Goal: Task Accomplishment & Management: Manage account settings

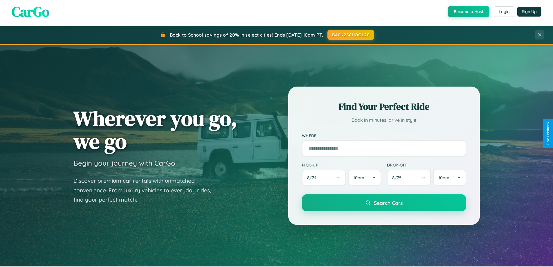
scroll to position [250, 0]
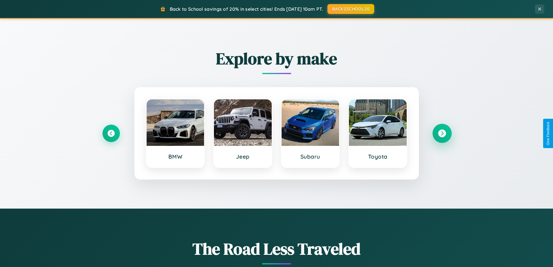
click at [442, 133] on icon at bounding box center [442, 133] width 8 height 8
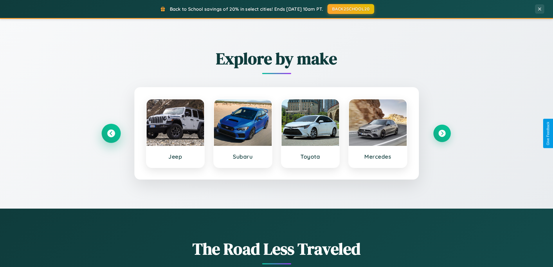
click at [111, 133] on icon at bounding box center [111, 133] width 8 height 8
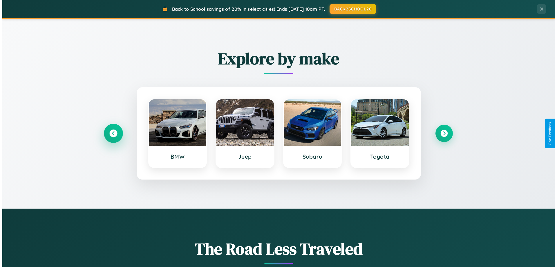
scroll to position [0, 0]
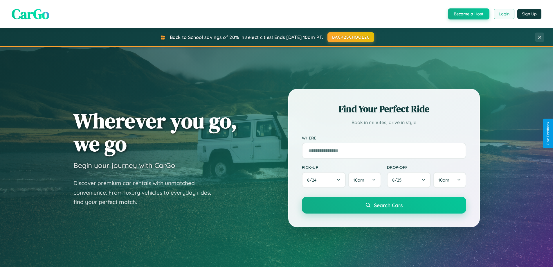
click at [504, 14] on button "Login" at bounding box center [504, 14] width 21 height 10
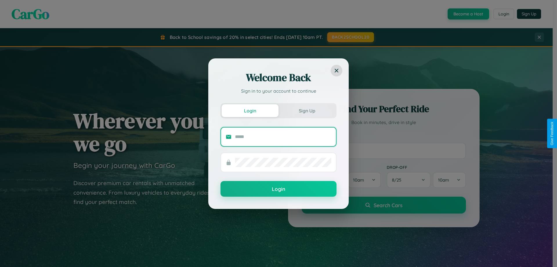
click at [283, 136] on input "text" at bounding box center [283, 136] width 96 height 9
type input "**********"
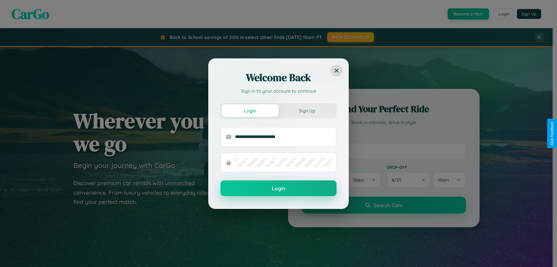
click at [279, 188] on button "Login" at bounding box center [279, 188] width 116 height 16
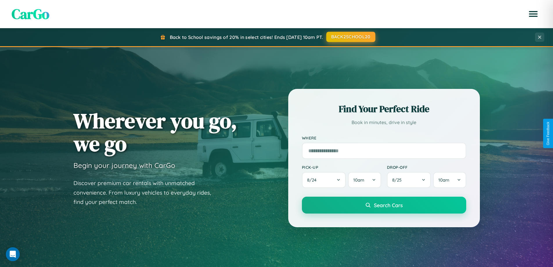
click at [350, 37] on button "BACK2SCHOOL20" at bounding box center [350, 37] width 49 height 10
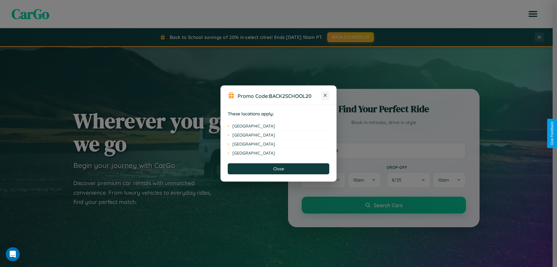
click at [325, 95] on icon at bounding box center [325, 95] width 3 height 3
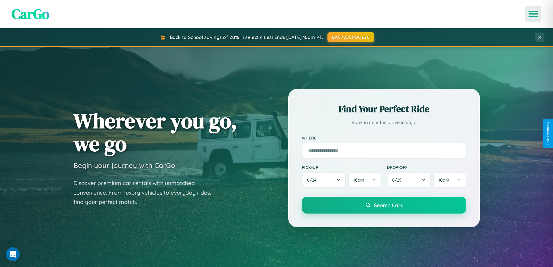
click at [533, 14] on icon "Open menu" at bounding box center [533, 13] width 8 height 5
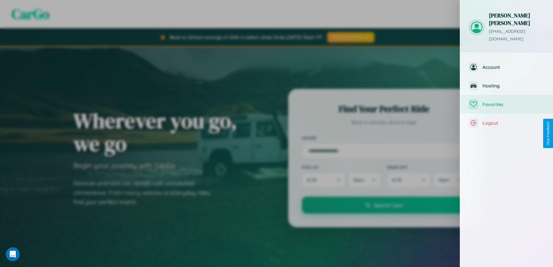
click at [506, 101] on span "Favorites" at bounding box center [513, 104] width 62 height 6
